Goal: Navigation & Orientation: Find specific page/section

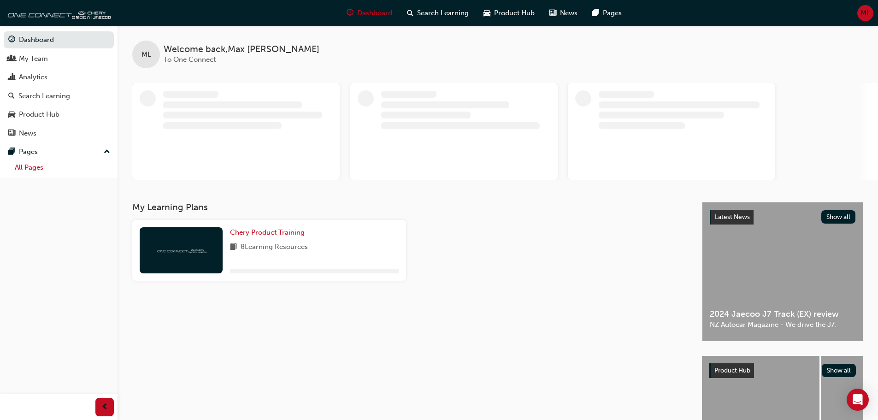
click at [55, 169] on link "All Pages" at bounding box center [62, 167] width 103 height 14
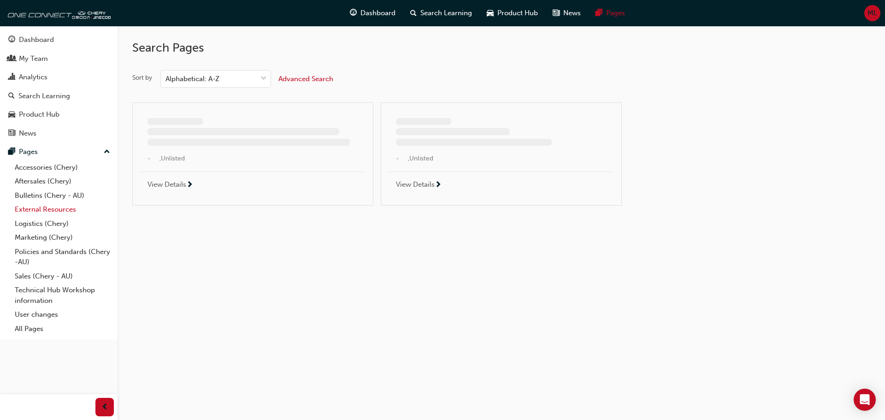
click at [56, 205] on link "External Resources" at bounding box center [62, 209] width 103 height 14
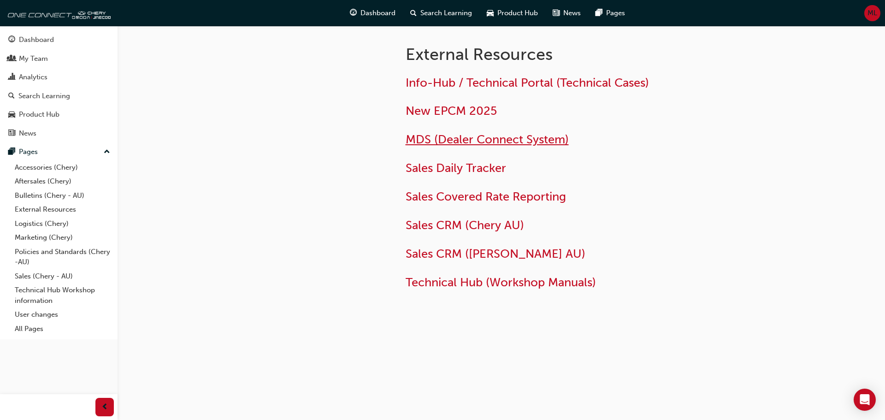
click at [457, 144] on span "MDS (Dealer Connect System)" at bounding box center [486, 139] width 163 height 14
